Goal: Book appointment/travel/reservation

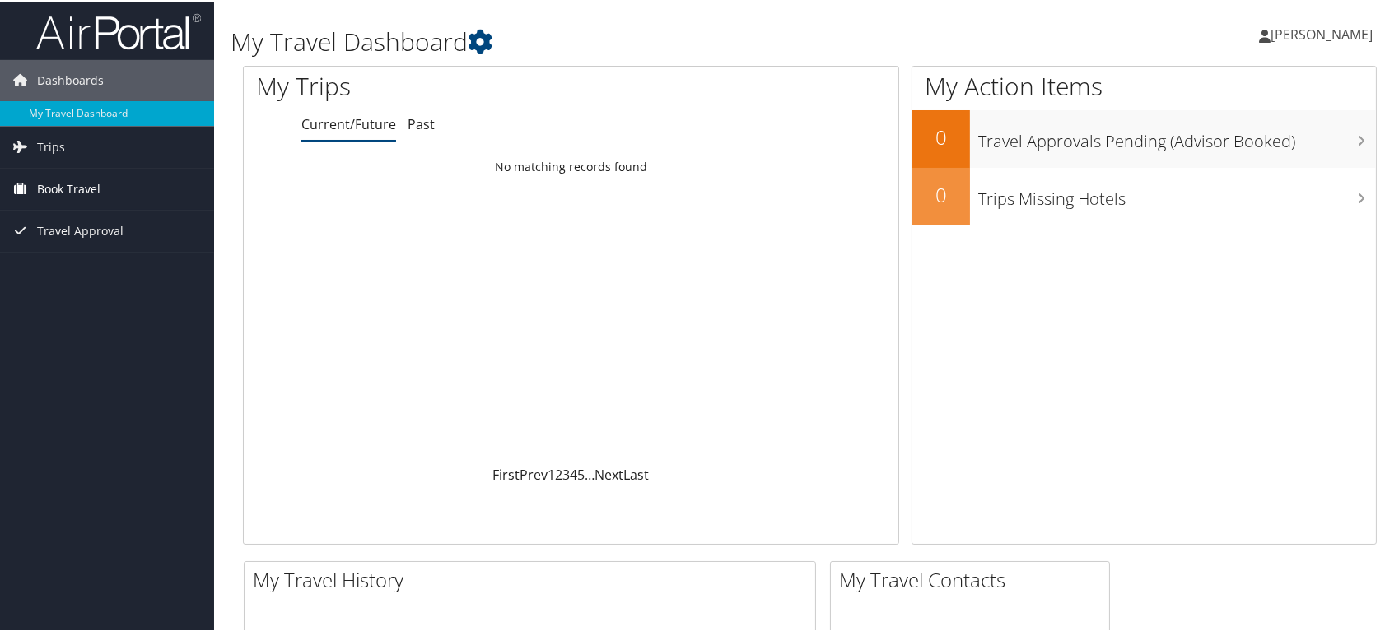
click at [87, 189] on span "Book Travel" at bounding box center [68, 187] width 63 height 41
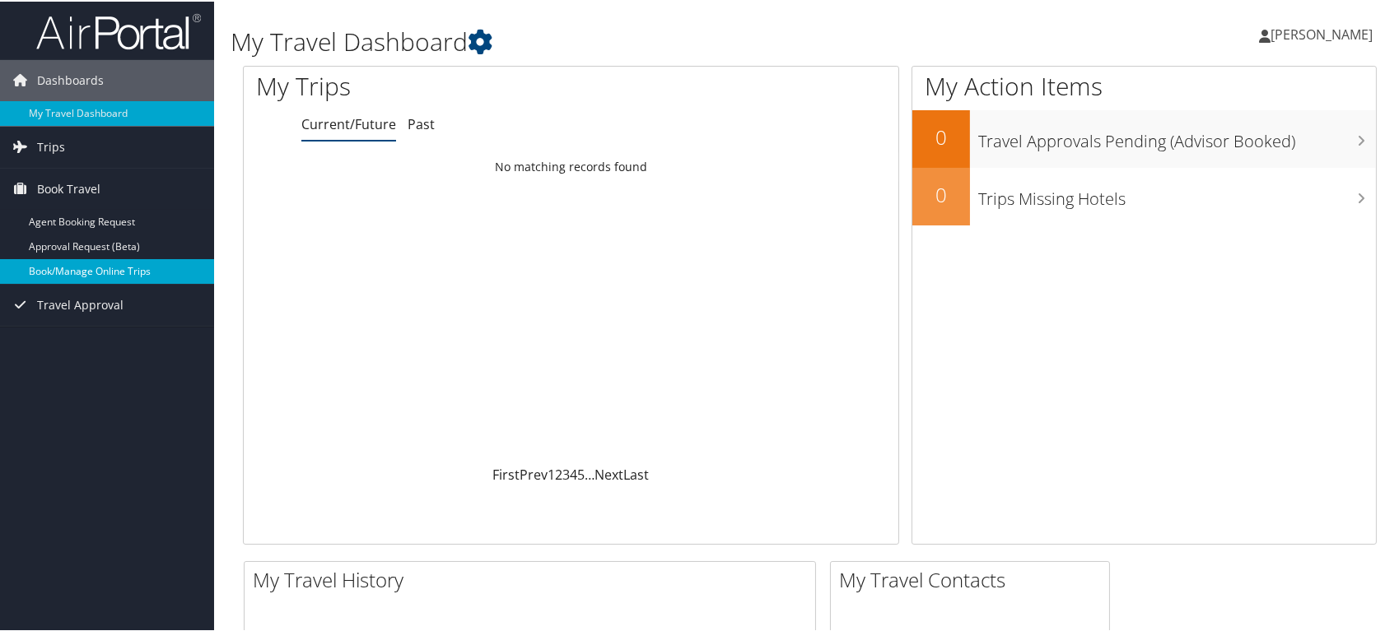
click at [165, 277] on link "Book/Manage Online Trips" at bounding box center [107, 270] width 214 height 25
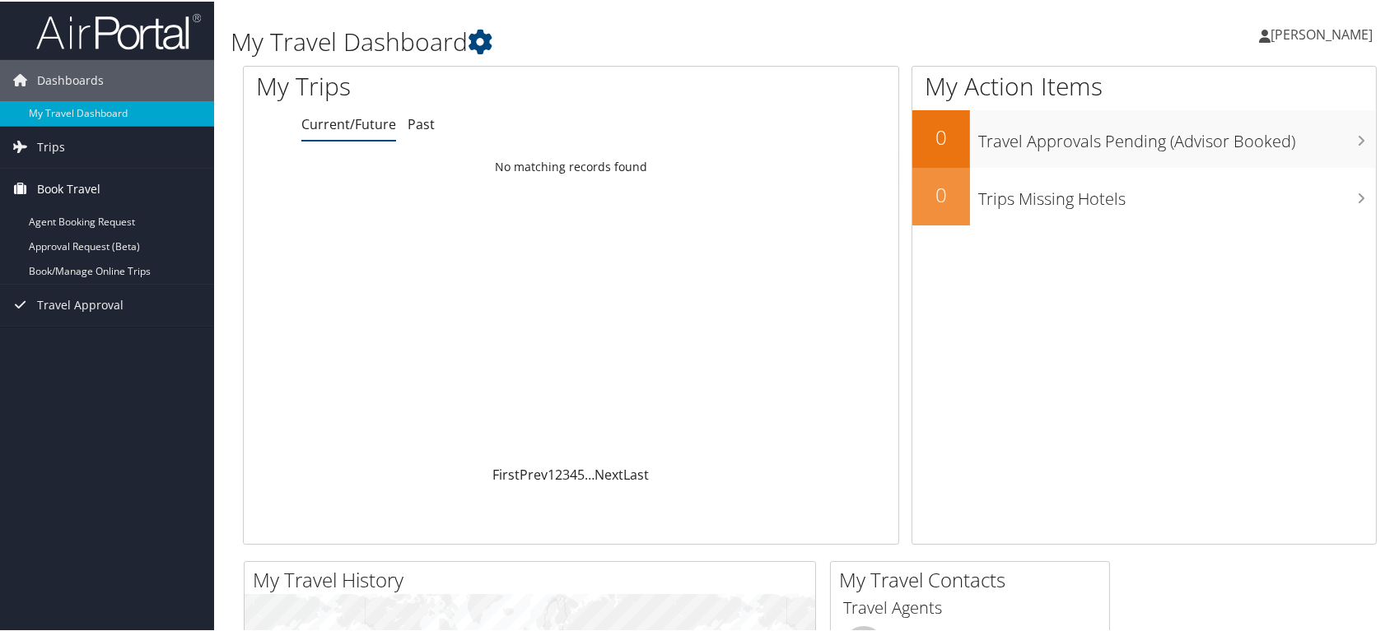
click at [99, 189] on span "Book Travel" at bounding box center [68, 187] width 63 height 41
click at [95, 267] on link "Book/Manage Online Trips" at bounding box center [107, 270] width 214 height 25
click at [102, 269] on link "Book/Manage Online Trips" at bounding box center [107, 270] width 214 height 25
